Goal: Understand site structure: Understand site structure

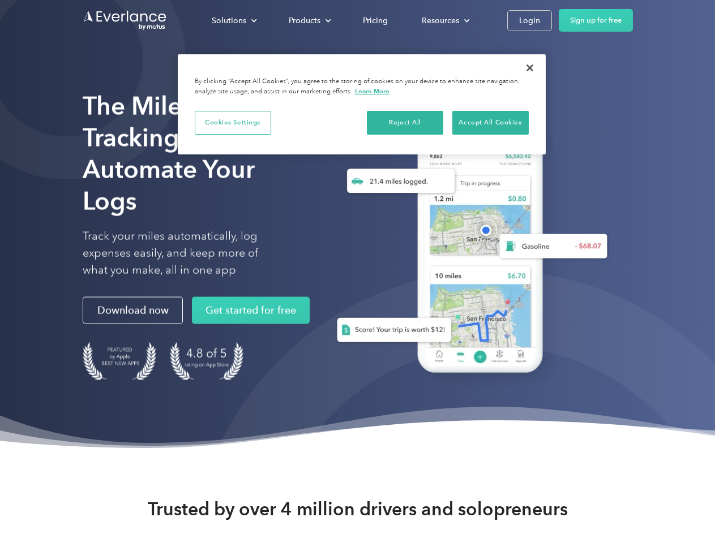
click at [234, 20] on div "Solutions" at bounding box center [229, 21] width 35 height 14
click at [309, 20] on div "Products" at bounding box center [305, 21] width 32 height 14
click at [444, 20] on div "Resources" at bounding box center [440, 21] width 37 height 14
click at [233, 122] on button "Cookies Settings" at bounding box center [233, 123] width 76 height 24
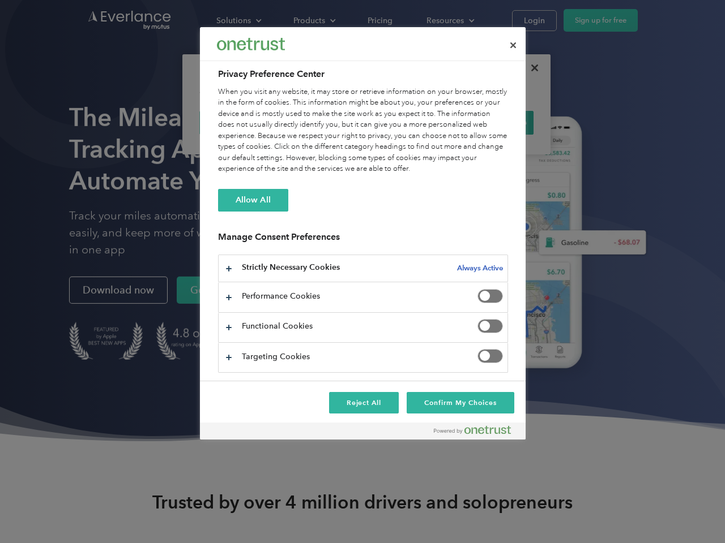
click at [405, 122] on div "When you visit any website, it may store or retrieve information on your browse…" at bounding box center [363, 131] width 290 height 88
click at [490, 122] on div "When you visit any website, it may store or retrieve information on your browse…" at bounding box center [363, 131] width 290 height 88
click at [530, 68] on div at bounding box center [362, 271] width 725 height 543
